Goal: Task Accomplishment & Management: Manage account settings

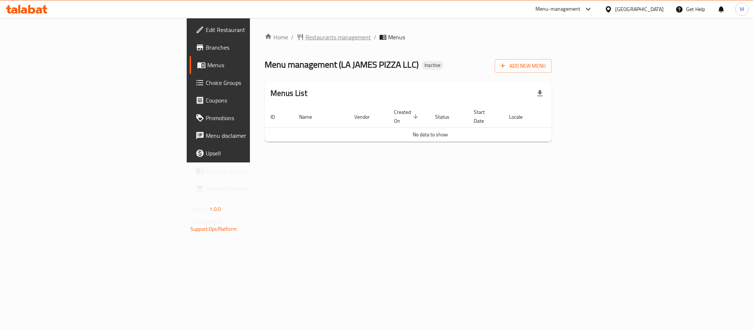
click at [305, 35] on span "Restaurants management" at bounding box center [337, 37] width 65 height 9
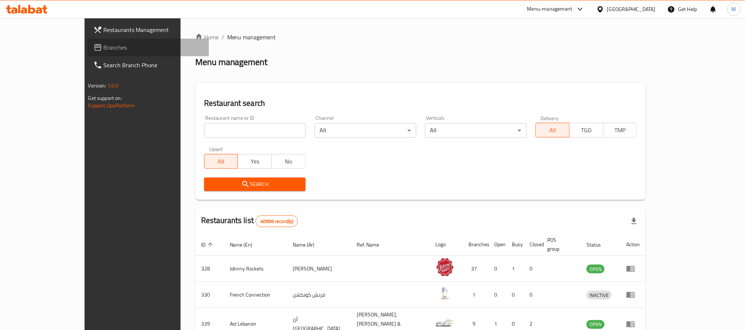
click at [104, 47] on span "Branches" at bounding box center [153, 47] width 99 height 9
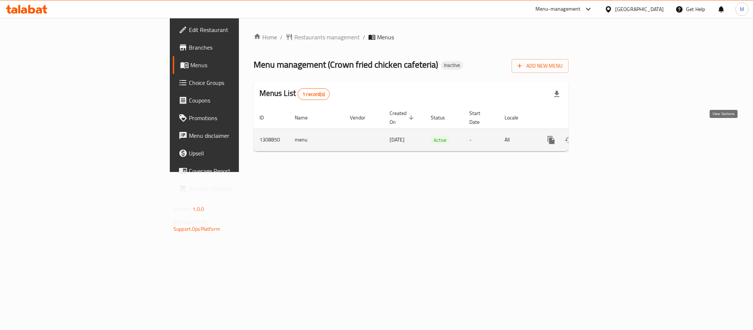
click at [609, 136] on icon "enhanced table" at bounding box center [604, 140] width 9 height 9
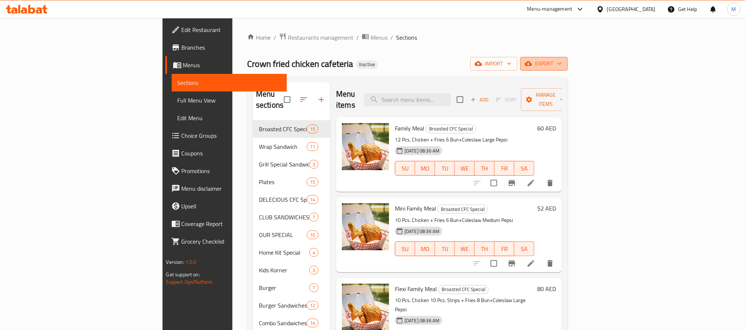
click at [567, 70] on button "export" at bounding box center [543, 64] width 47 height 14
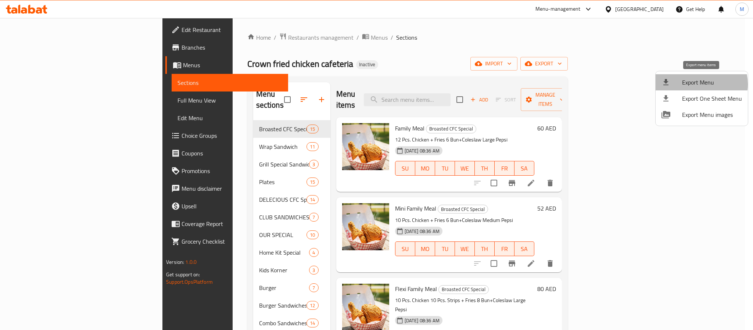
click at [697, 84] on span "Export Menu" at bounding box center [712, 82] width 60 height 9
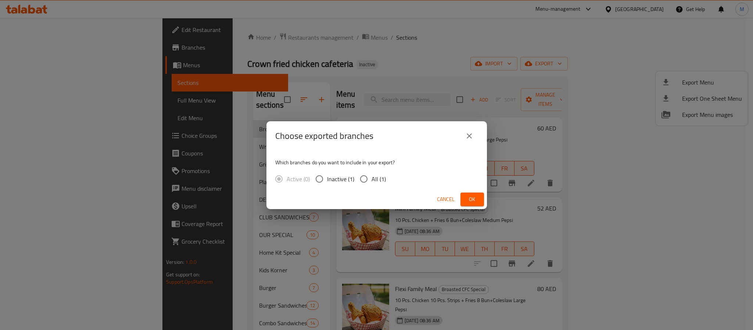
drag, startPoint x: 373, startPoint y: 173, endPoint x: 383, endPoint y: 191, distance: 20.4
click at [373, 173] on label "All (1)" at bounding box center [371, 178] width 30 height 15
click at [372, 173] on input "All (1)" at bounding box center [363, 178] width 15 height 15
radio input "true"
click at [468, 203] on span "Ok" at bounding box center [472, 199] width 12 height 9
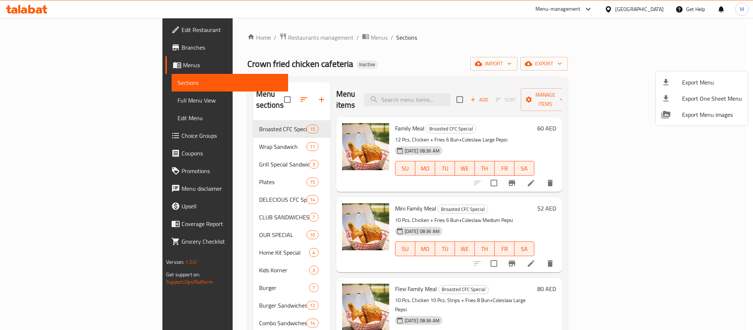
click at [456, 105] on div at bounding box center [376, 165] width 753 height 330
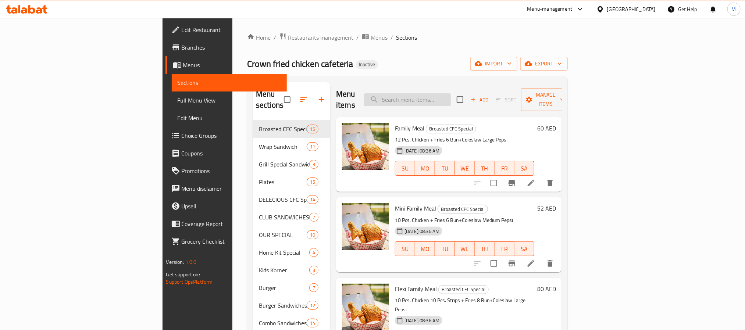
click at [451, 96] on input "search" at bounding box center [407, 99] width 87 height 13
paste input "[PERSON_NAME]"
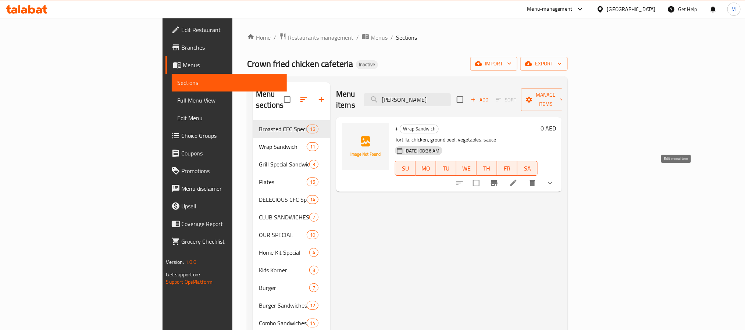
type input "[PERSON_NAME]"
click at [516, 180] on icon at bounding box center [513, 183] width 7 height 7
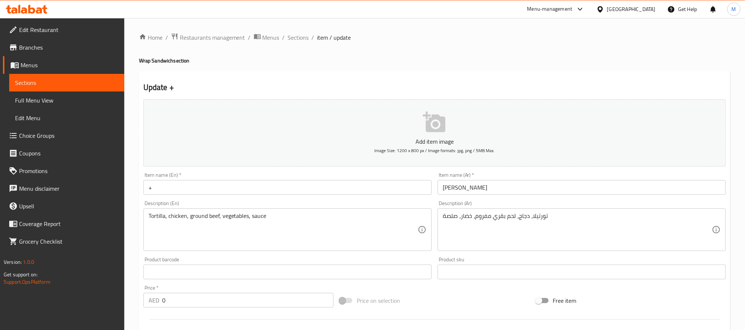
click at [225, 185] on input "+" at bounding box center [287, 187] width 288 height 15
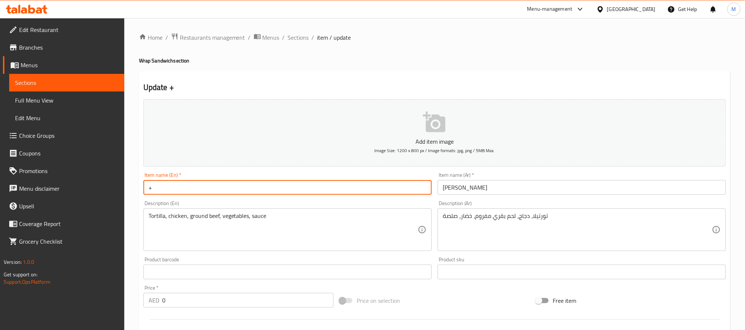
click at [225, 185] on input "+" at bounding box center [287, 187] width 288 height 15
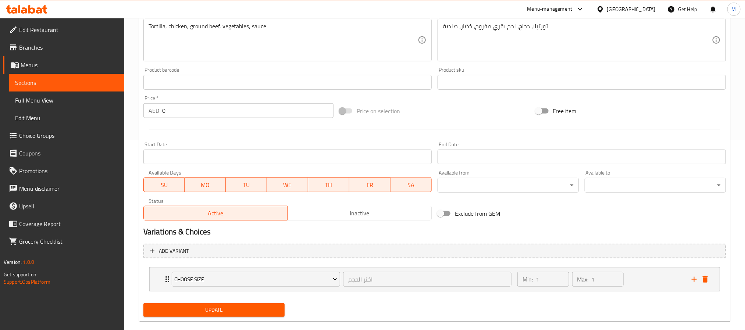
scroll to position [202, 0]
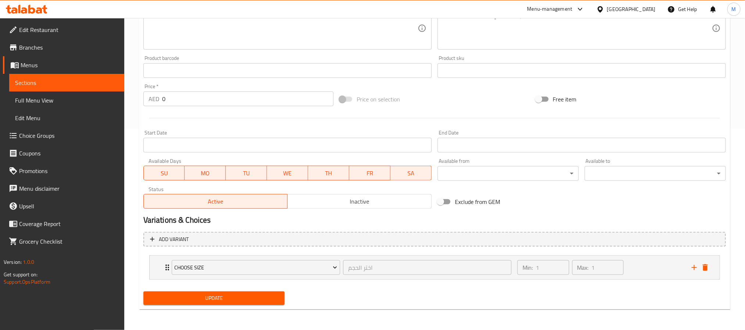
type input "Spanish Wrap"
click at [248, 306] on div "Update" at bounding box center [213, 298] width 147 height 19
drag, startPoint x: 263, startPoint y: 294, endPoint x: 417, endPoint y: 296, distance: 154.4
click at [264, 294] on span "Update" at bounding box center [213, 298] width 129 height 9
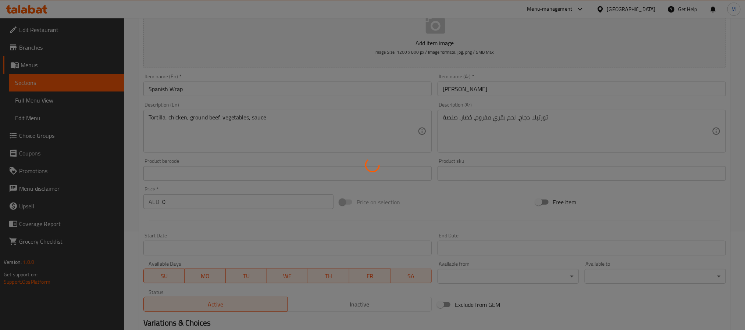
scroll to position [0, 0]
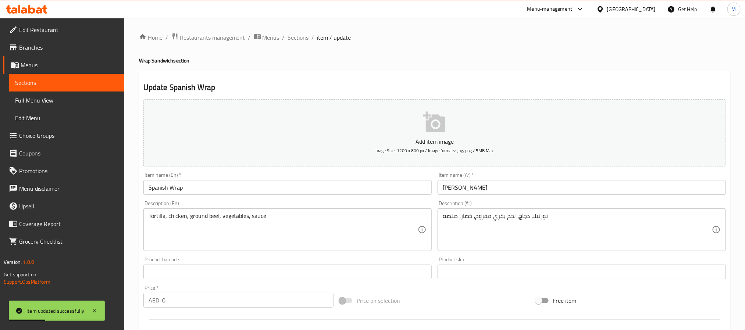
drag, startPoint x: 301, startPoint y: 40, endPoint x: 330, endPoint y: 8, distance: 42.7
click at [301, 40] on span "Sections" at bounding box center [298, 37] width 21 height 9
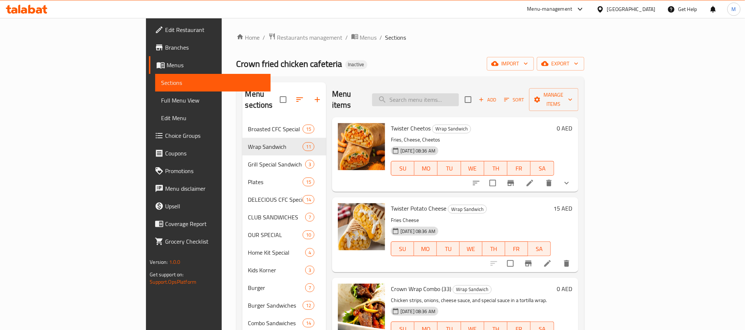
click at [459, 93] on input "search" at bounding box center [415, 99] width 87 height 13
paste input "Carrot"
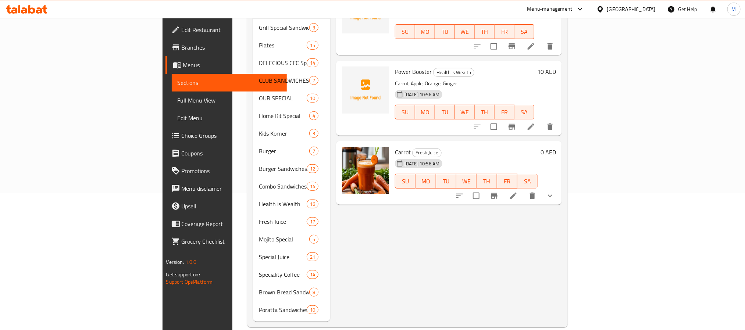
scroll to position [138, 0]
type input "Carrot"
click at [630, 8] on div "[GEOGRAPHIC_DATA]" at bounding box center [631, 9] width 49 height 8
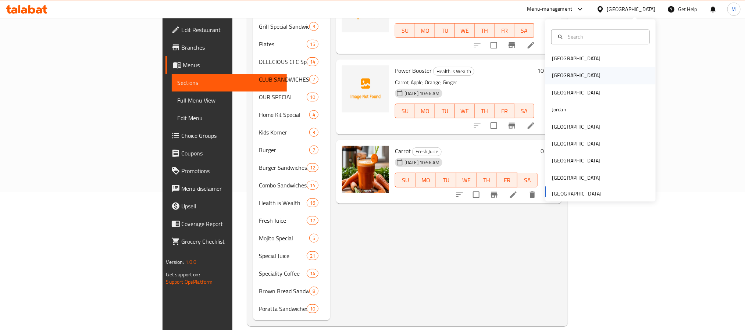
click at [588, 76] on div "[GEOGRAPHIC_DATA]" at bounding box center [600, 75] width 110 height 17
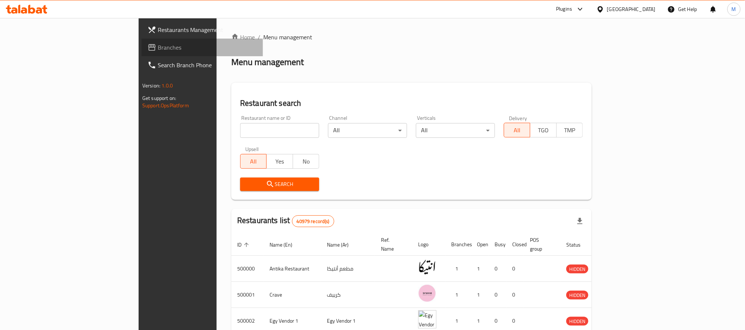
click at [158, 44] on span "Branches" at bounding box center [207, 47] width 99 height 9
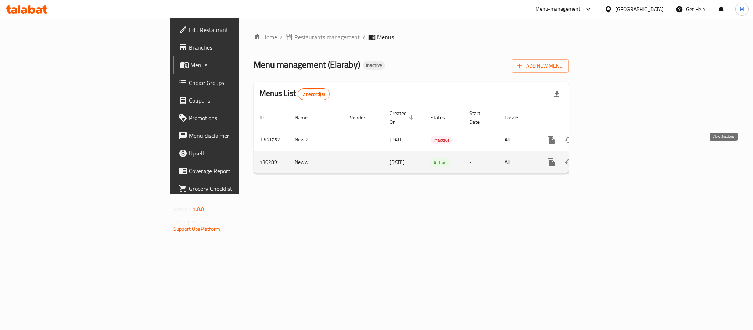
click at [609, 158] on icon "enhanced table" at bounding box center [604, 162] width 9 height 9
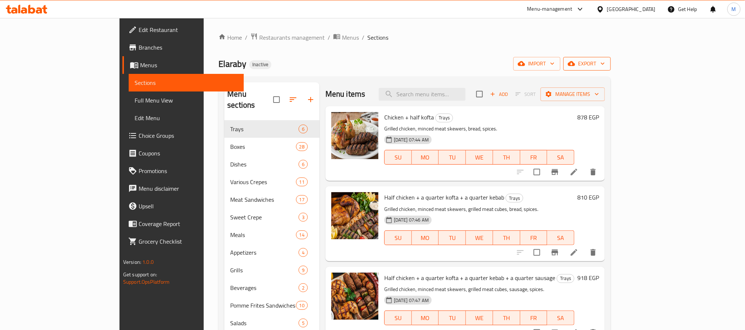
click at [605, 60] on span "export" at bounding box center [587, 63] width 36 height 9
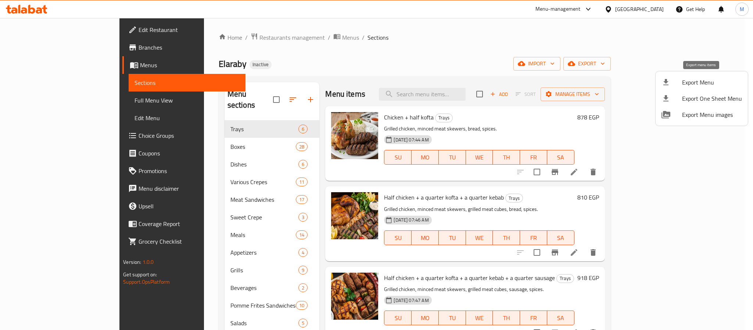
click at [663, 77] on li "Export Menu" at bounding box center [702, 82] width 92 height 16
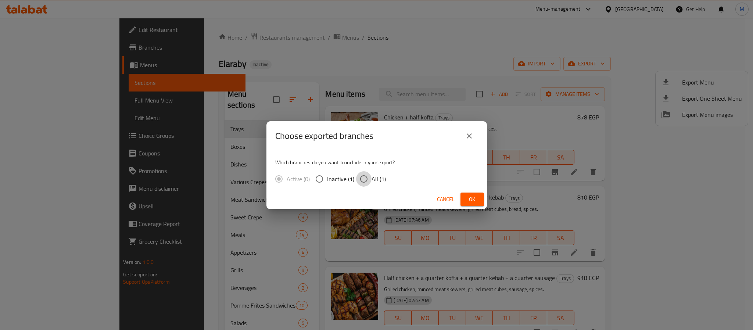
click at [366, 175] on input "All (1)" at bounding box center [363, 178] width 15 height 15
radio input "true"
click at [461, 197] on button "Ok" at bounding box center [473, 200] width 24 height 14
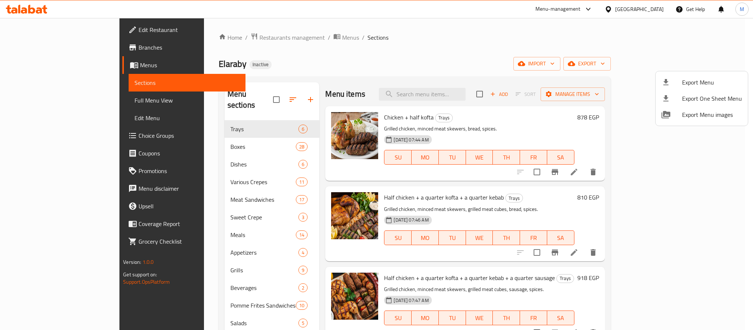
click at [120, 166] on div at bounding box center [376, 165] width 753 height 330
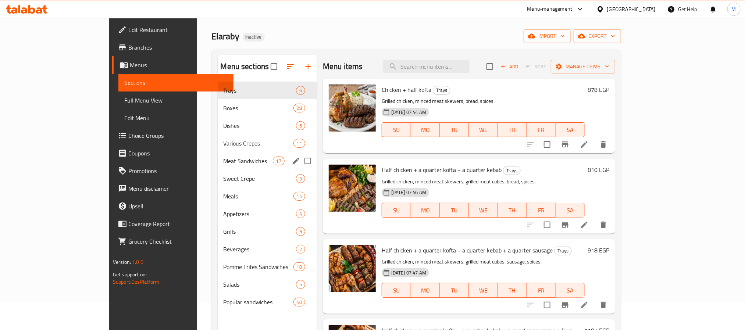
scroll to position [103, 0]
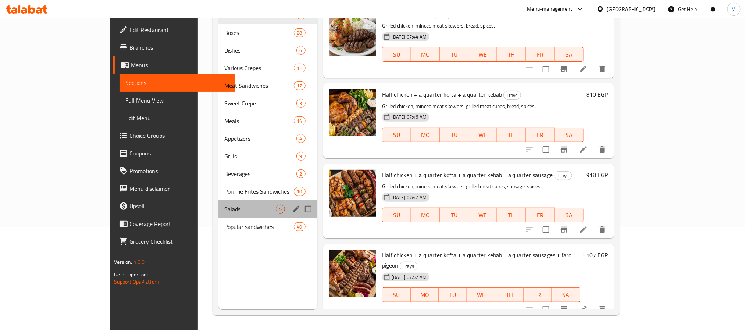
click at [218, 214] on div "Salads 5" at bounding box center [267, 209] width 99 height 18
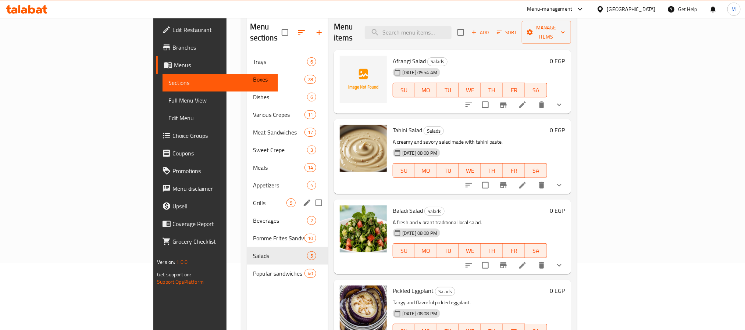
scroll to position [48, 0]
